Goal: Use online tool/utility: Use online tool/utility

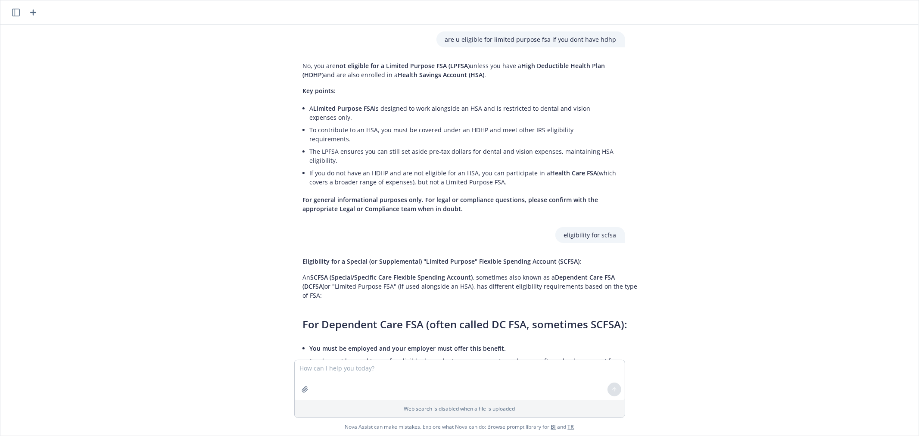
scroll to position [1121, 0]
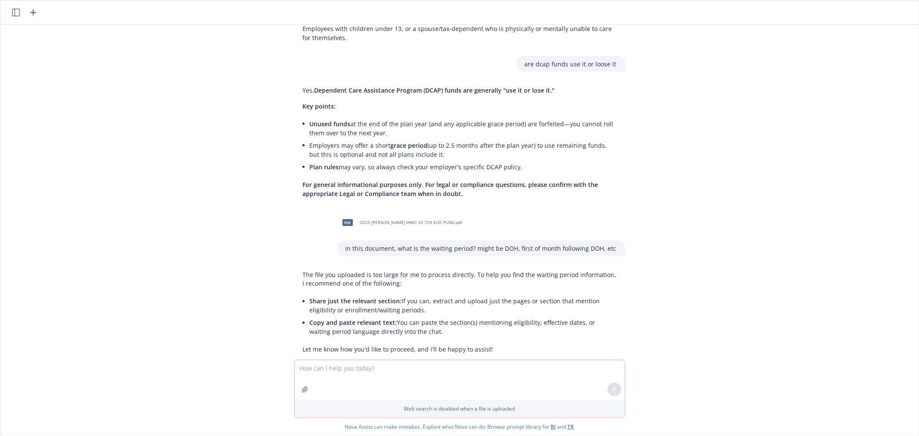
click at [394, 377] on textarea at bounding box center [460, 380] width 330 height 40
paste textarea
click at [471, 365] on textarea "create an image representing this chart:" at bounding box center [460, 379] width 330 height 40
paste textarea
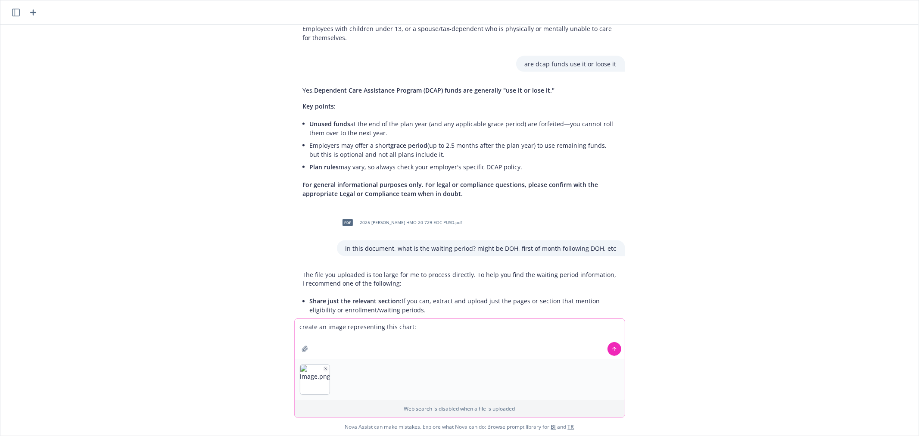
click at [405, 326] on textarea "create an image representing this chart:" at bounding box center [460, 339] width 330 height 40
type textarea "create an image representing this chart with:"
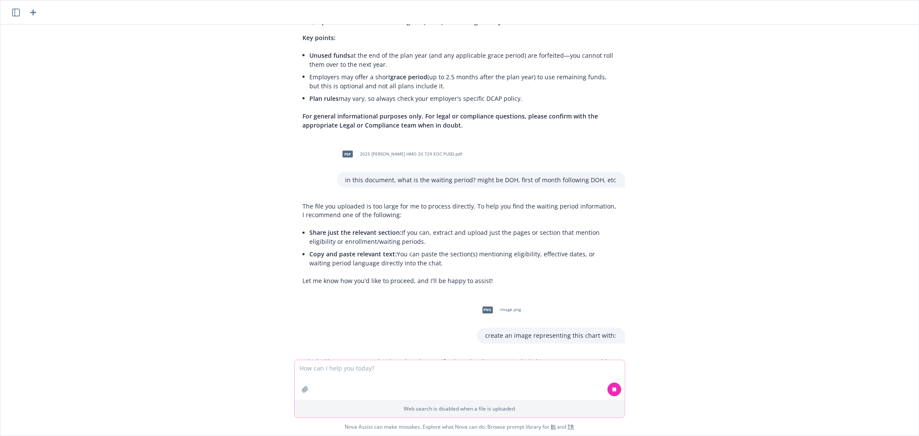
scroll to position [1275, 0]
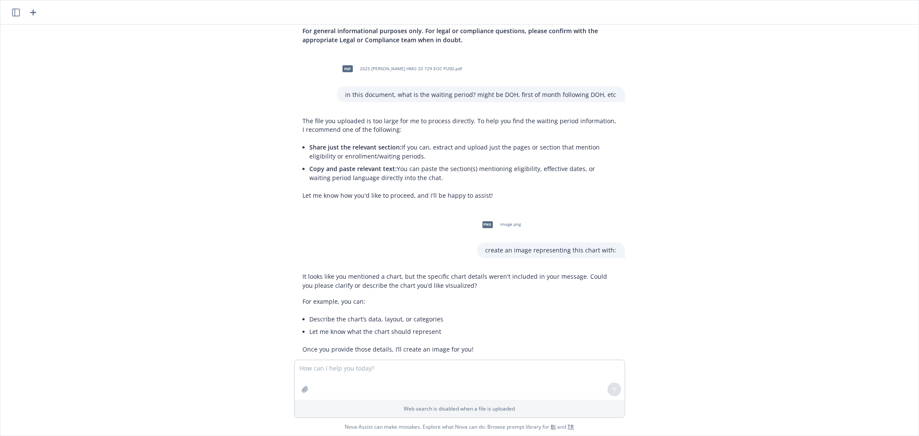
click at [419, 360] on div "Web search is disabled when a file is uploaded" at bounding box center [459, 389] width 331 height 58
click at [419, 372] on textarea at bounding box center [460, 380] width 330 height 40
paste textarea
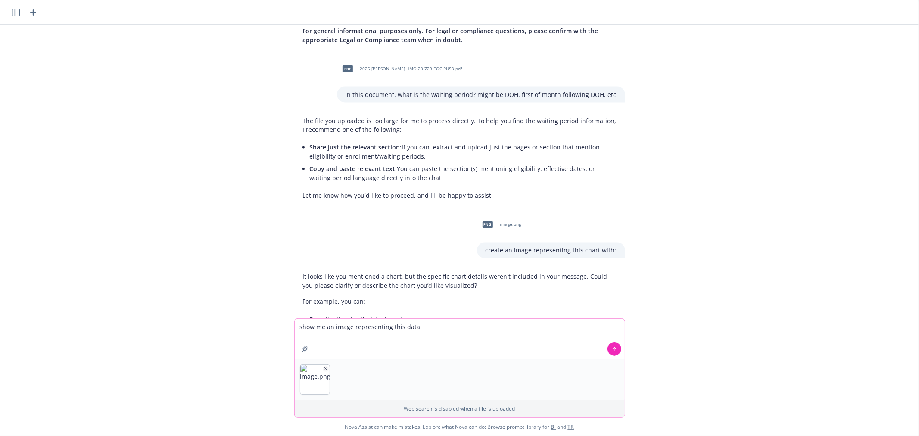
type textarea "show me an image representing this data:"
click at [611, 347] on icon at bounding box center [614, 349] width 6 height 6
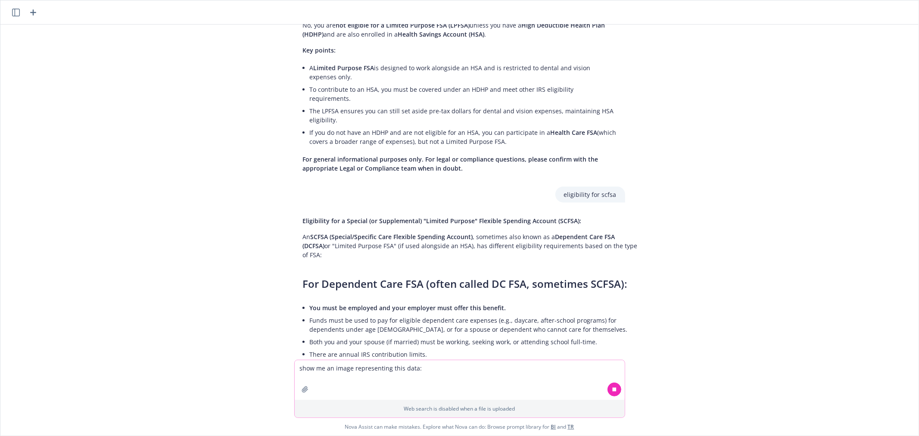
scroll to position [0, 0]
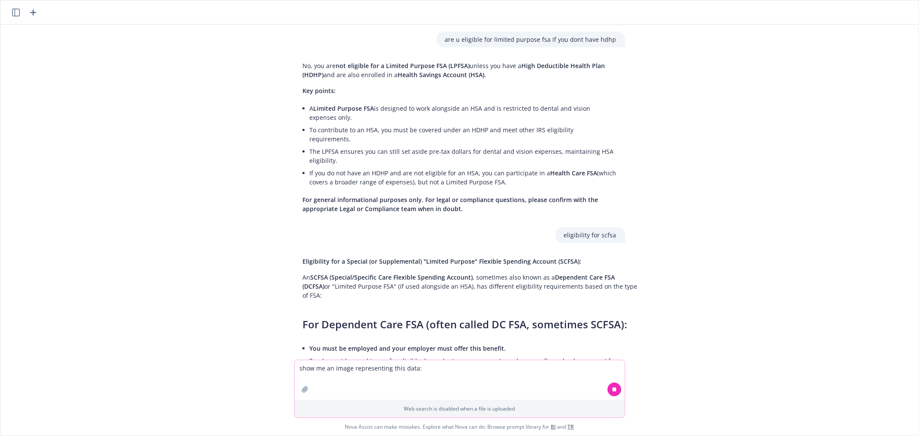
click at [16, 10] on icon "button" at bounding box center [16, 13] width 8 height 8
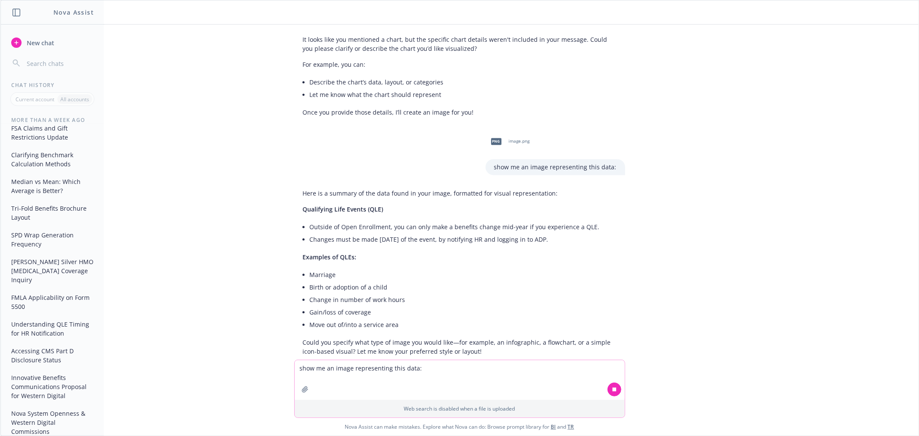
scroll to position [1514, 0]
click at [451, 377] on textarea "show me an image representing this data:" at bounding box center [460, 380] width 330 height 40
type textarea "show me a flow chart"
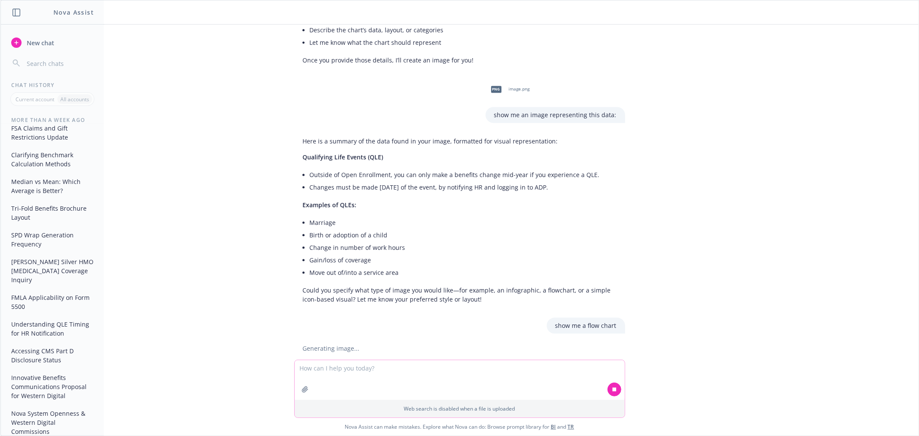
scroll to position [1573, 0]
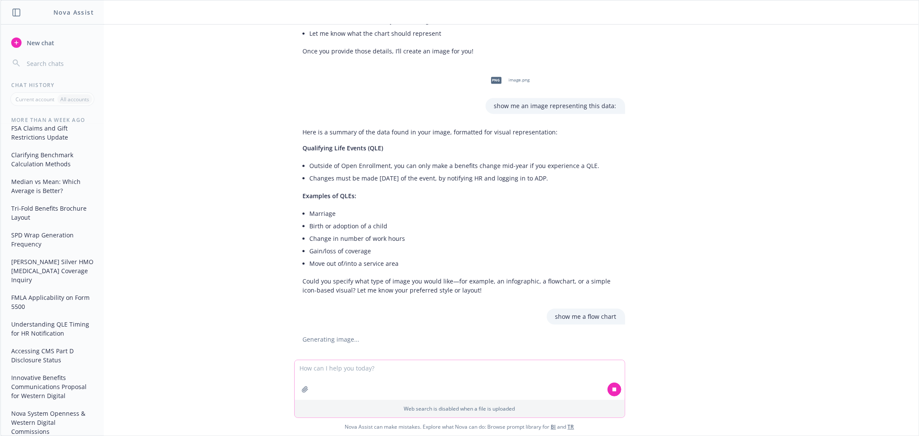
click at [369, 369] on textarea at bounding box center [460, 380] width 330 height 40
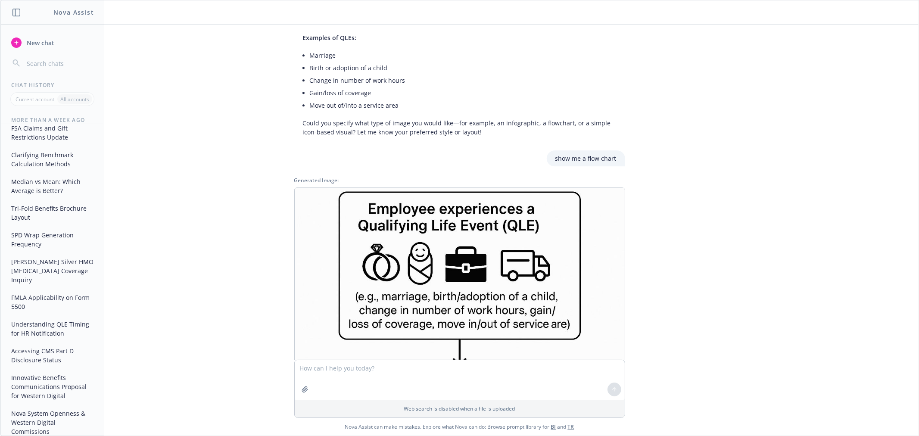
scroll to position [1754, 0]
